Goal: Transaction & Acquisition: Purchase product/service

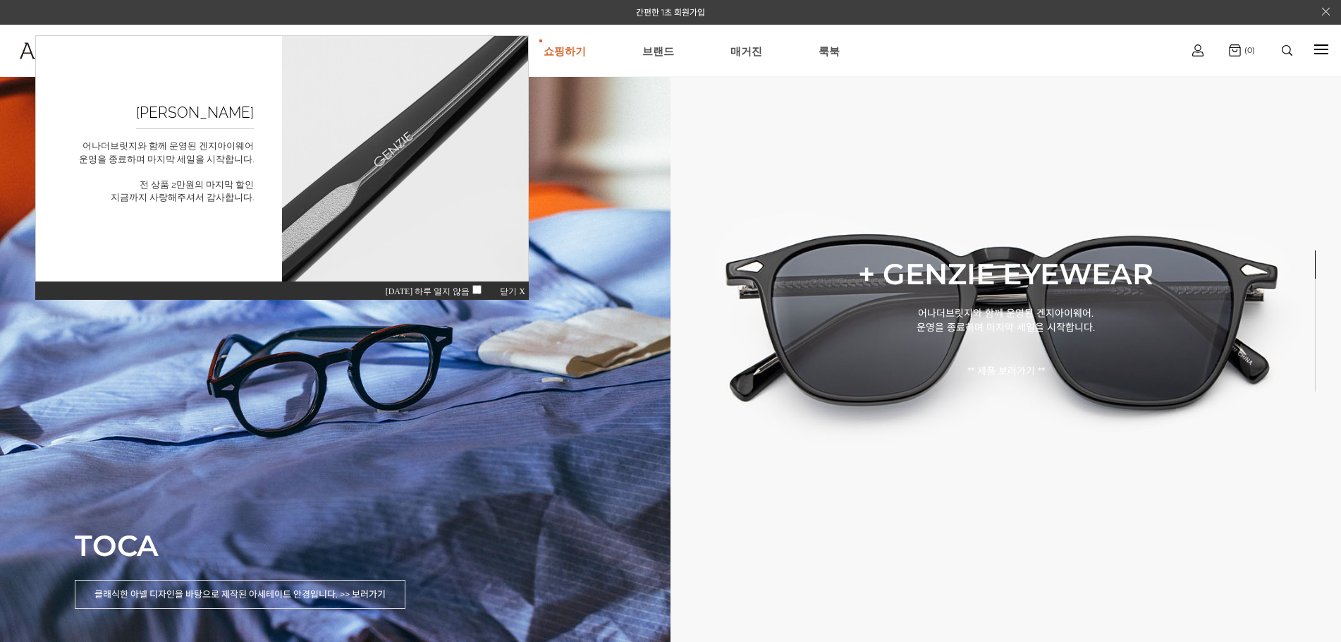
click at [502, 287] on span "닫기 X" at bounding box center [512, 291] width 25 height 10
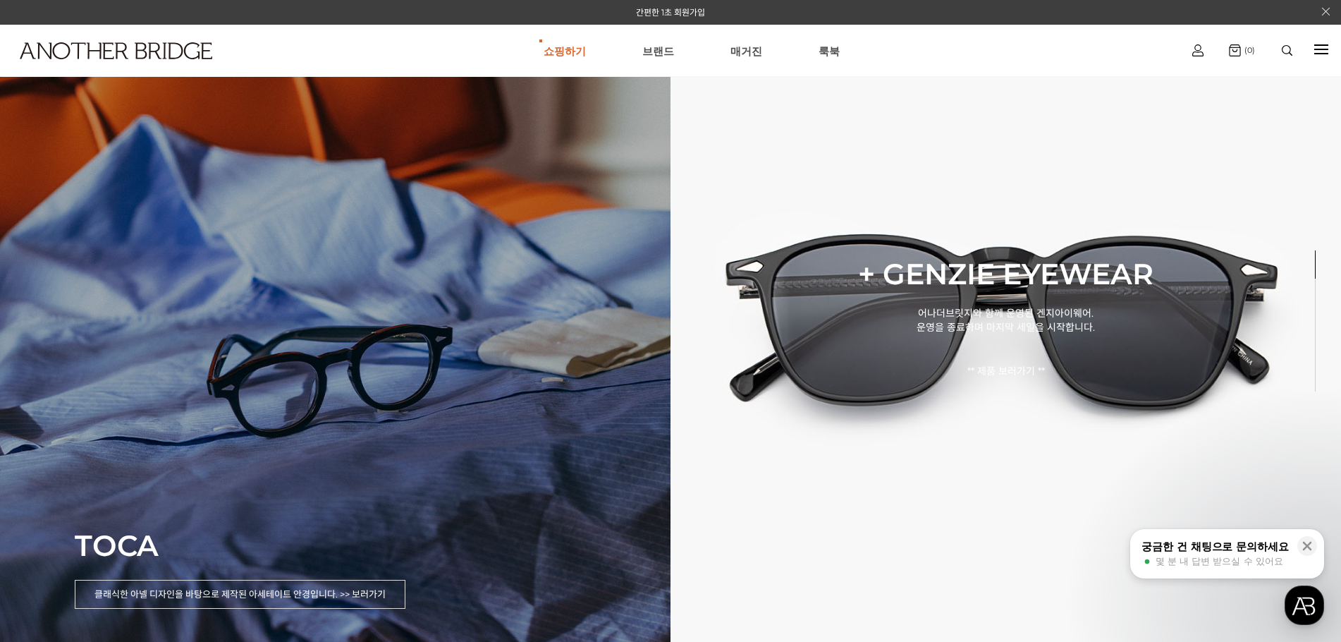
click at [452, 356] on div "TOCA 클래식한 아넬 디자인을 바탕으로 제작된 아세테이트 안경입니다. >> 보러가기" at bounding box center [335, 321] width 671 height 642
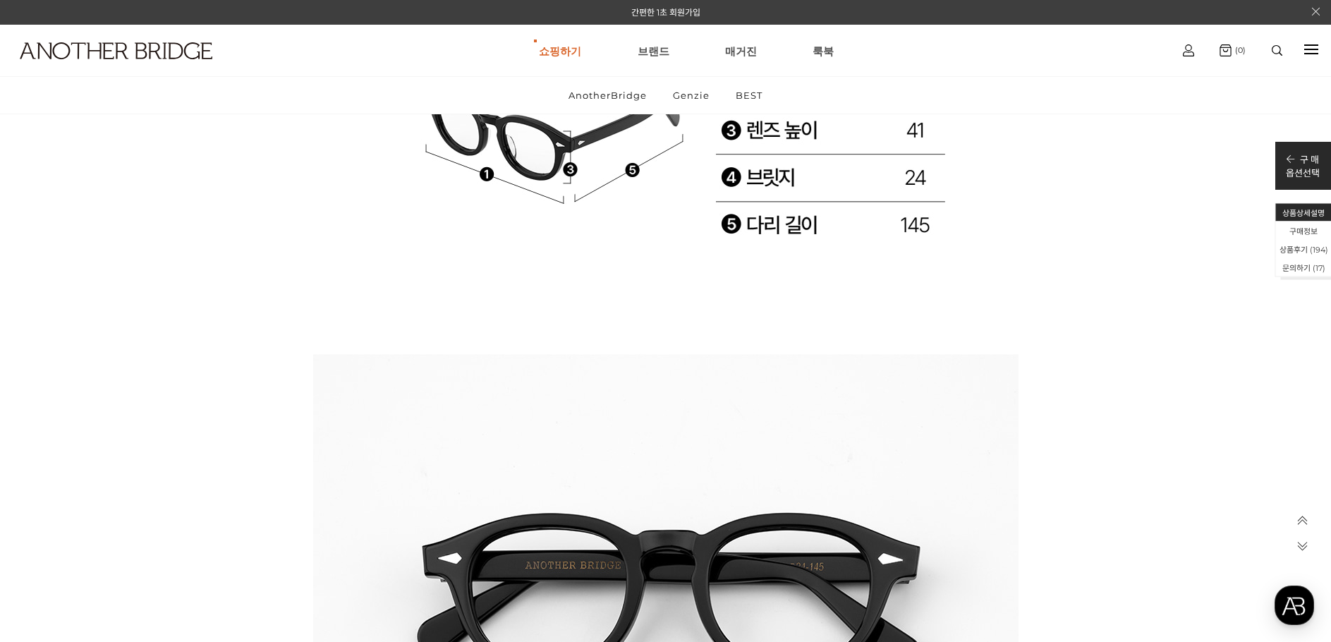
scroll to position [23357, 0]
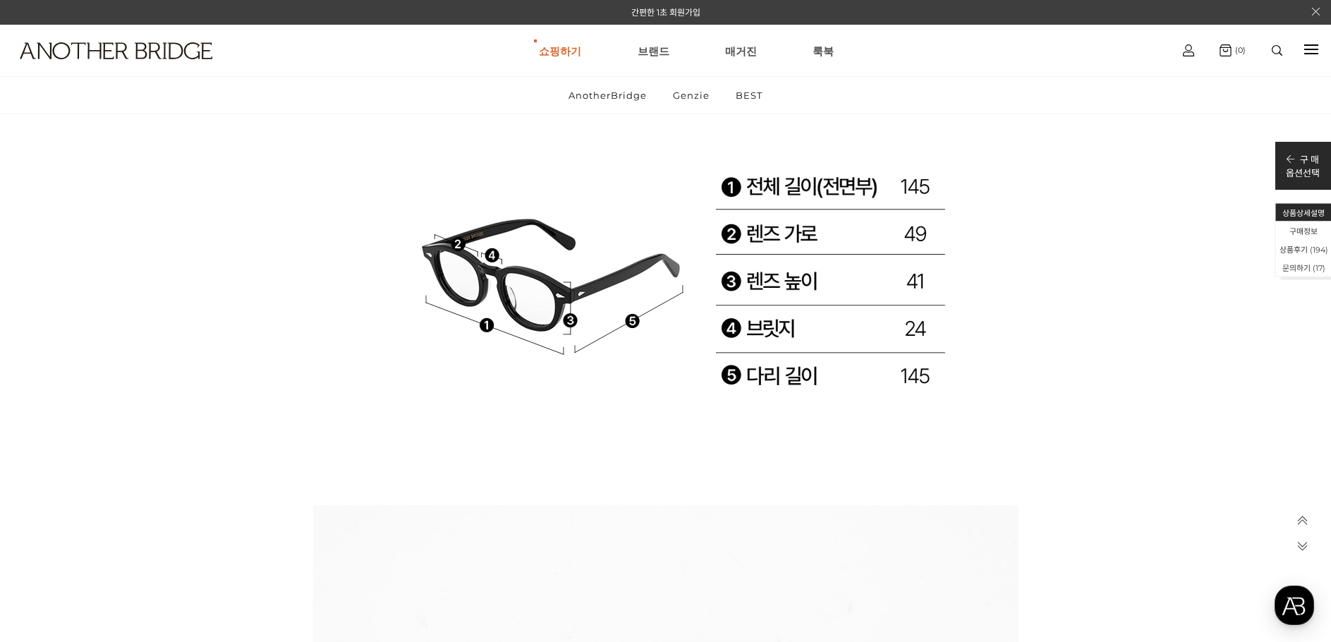
drag, startPoint x: 1333, startPoint y: 18, endPoint x: 1288, endPoint y: 482, distance: 466.3
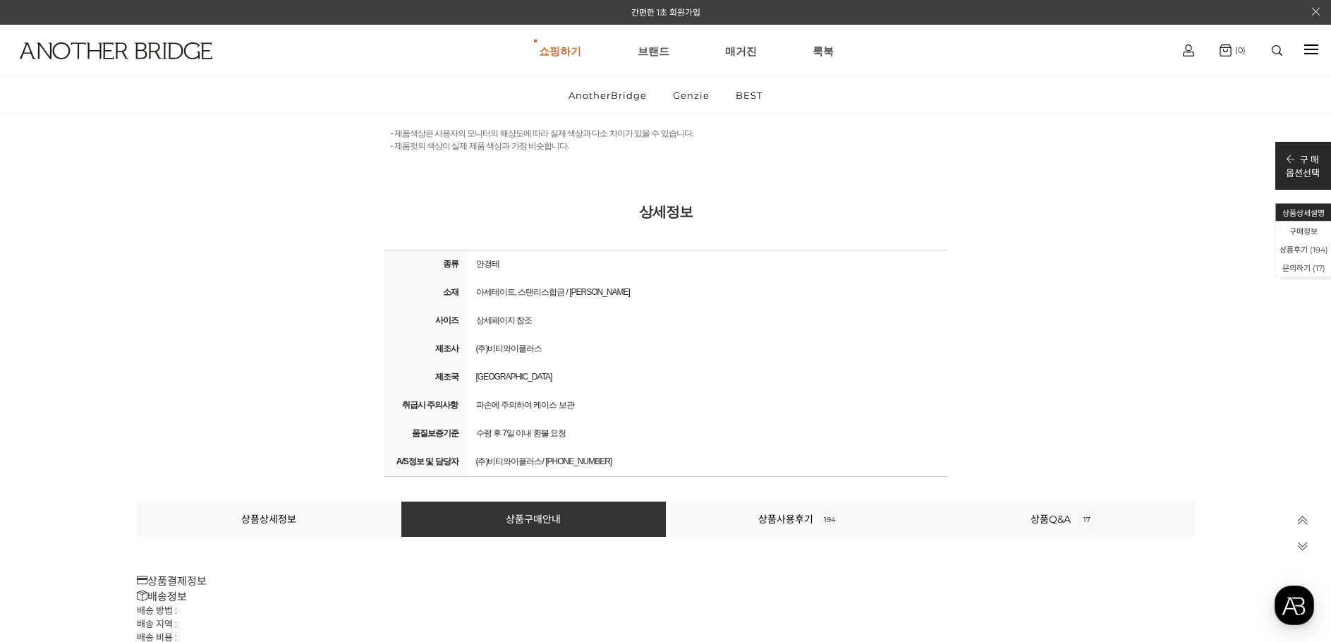
scroll to position [29139, 0]
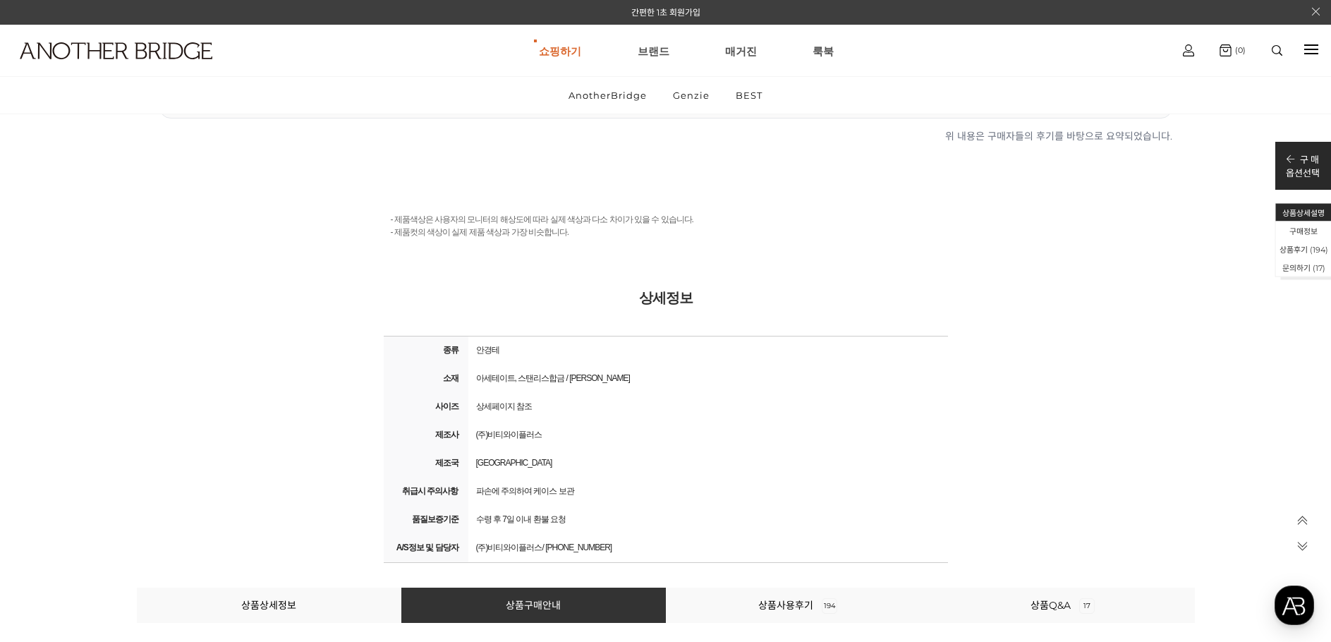
drag, startPoint x: 609, startPoint y: 273, endPoint x: 795, endPoint y: 343, distance: 198.8
click at [795, 343] on div "- 제품색상은 사용자의 모니터의 해상도에 따라 실제 색상과 다소 차이가 있을 수 있습니다. - 제품컷의 색상이 실제 제품 색상과 가장 비슷합니…" at bounding box center [666, 388] width 564 height 400
click at [1000, 409] on div "- 제품색상은 사용자의 모니터의 해상도에 따라 실제 색상과 다소 차이가 있을 수 있습니다. - 제품컷의 색상이 실제 제품 색상과 가장 비슷합니…" at bounding box center [665, 388] width 705 height 400
